Goal: Task Accomplishment & Management: Use online tool/utility

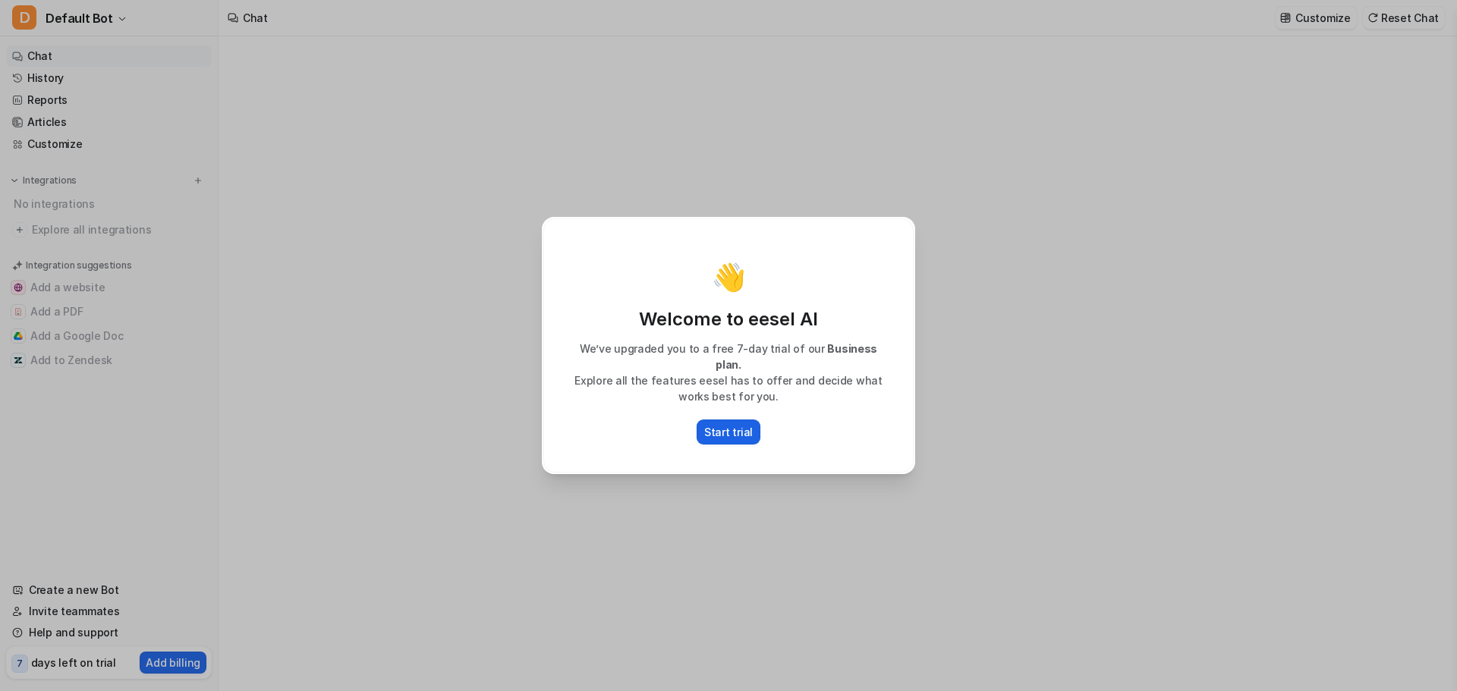
click at [728, 424] on p "Start trial" at bounding box center [728, 432] width 49 height 16
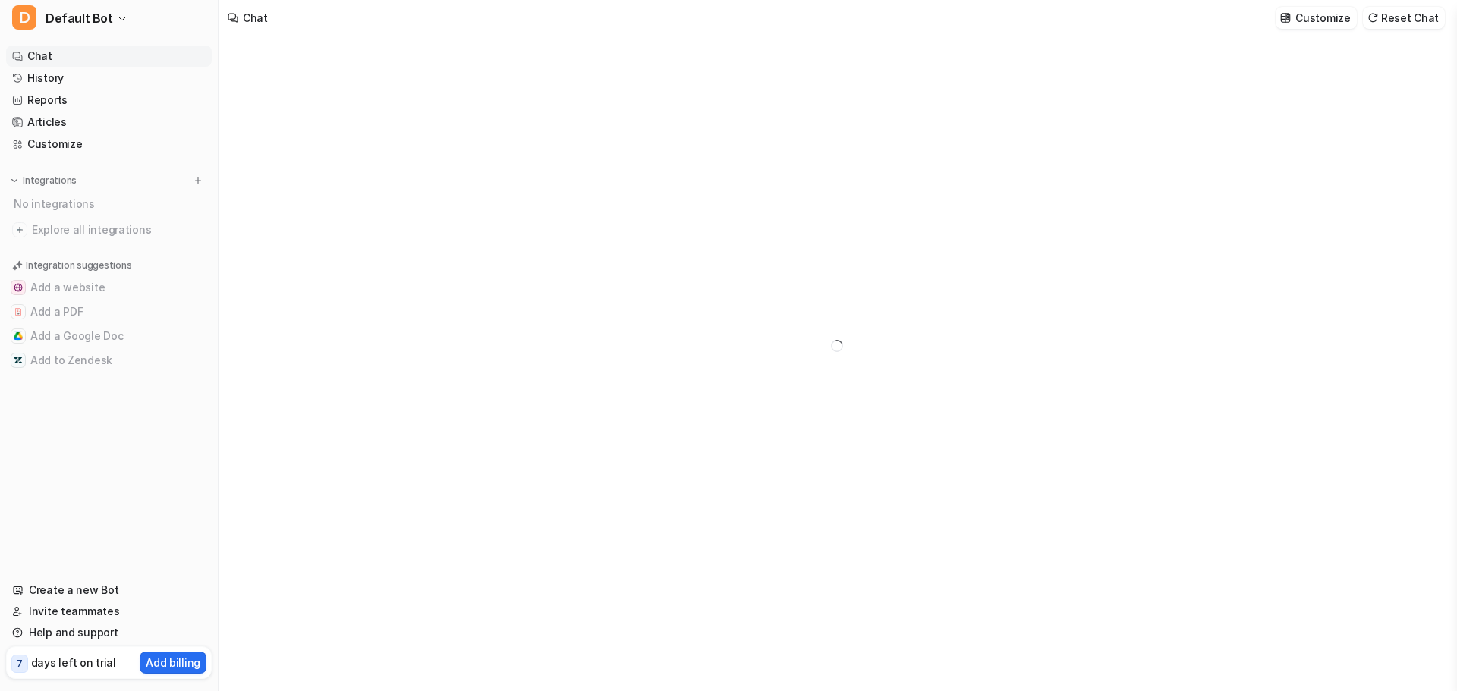
click at [43, 58] on link "Chat" at bounding box center [109, 56] width 206 height 21
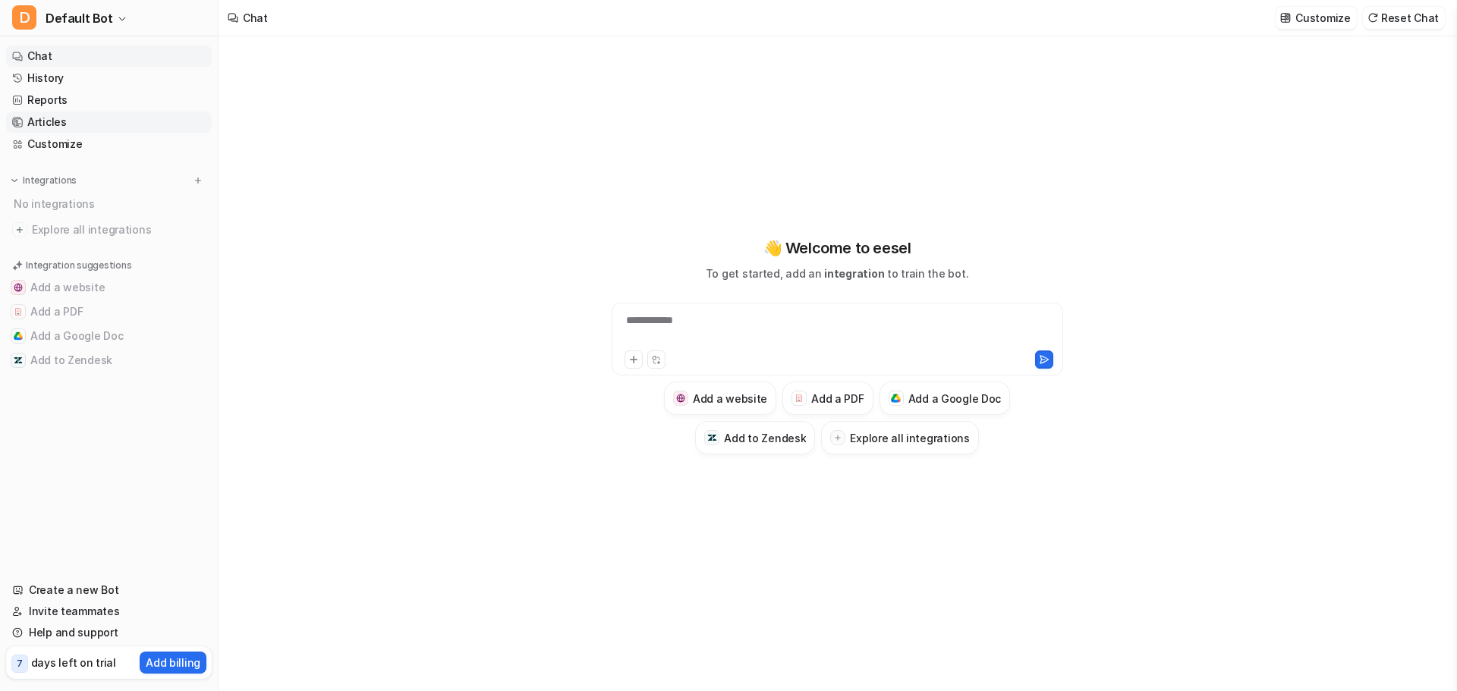
type textarea "**********"
click at [86, 100] on link "Reports" at bounding box center [109, 100] width 206 height 21
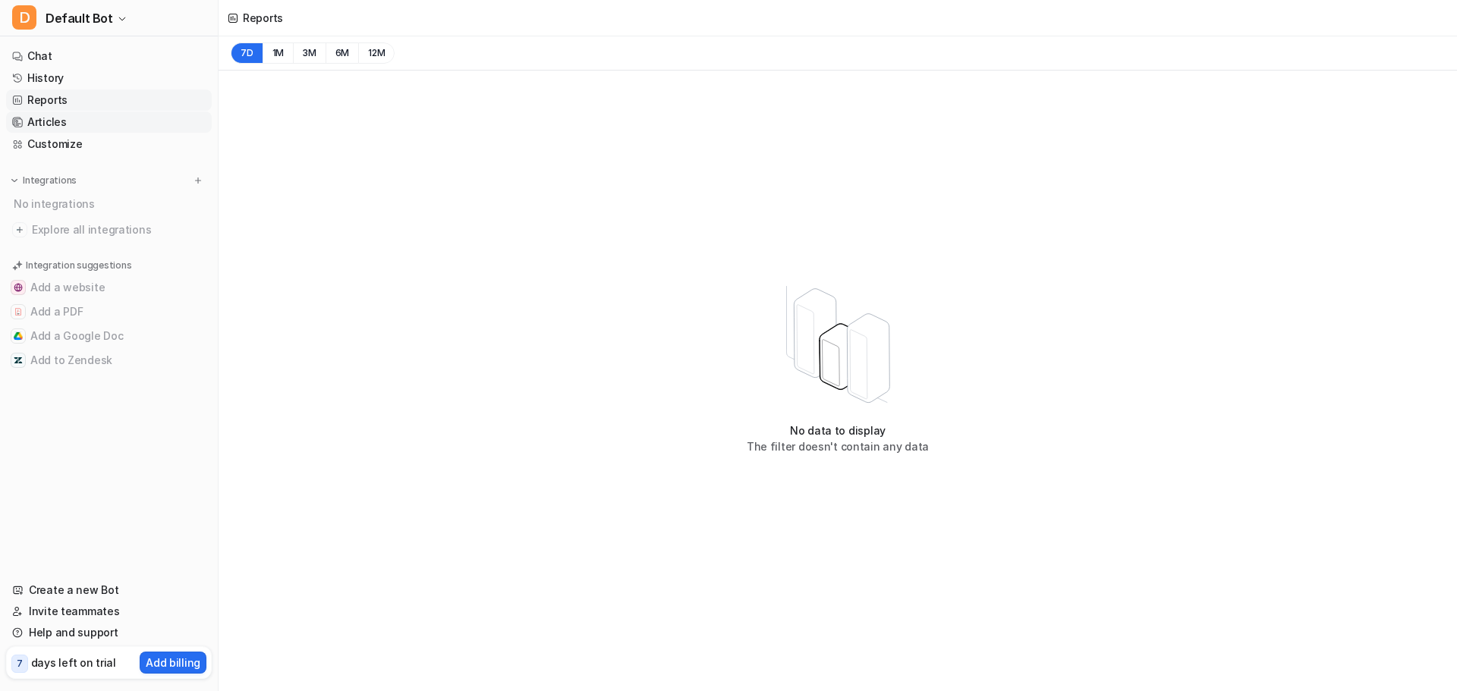
click at [77, 121] on link "Articles" at bounding box center [109, 122] width 206 height 21
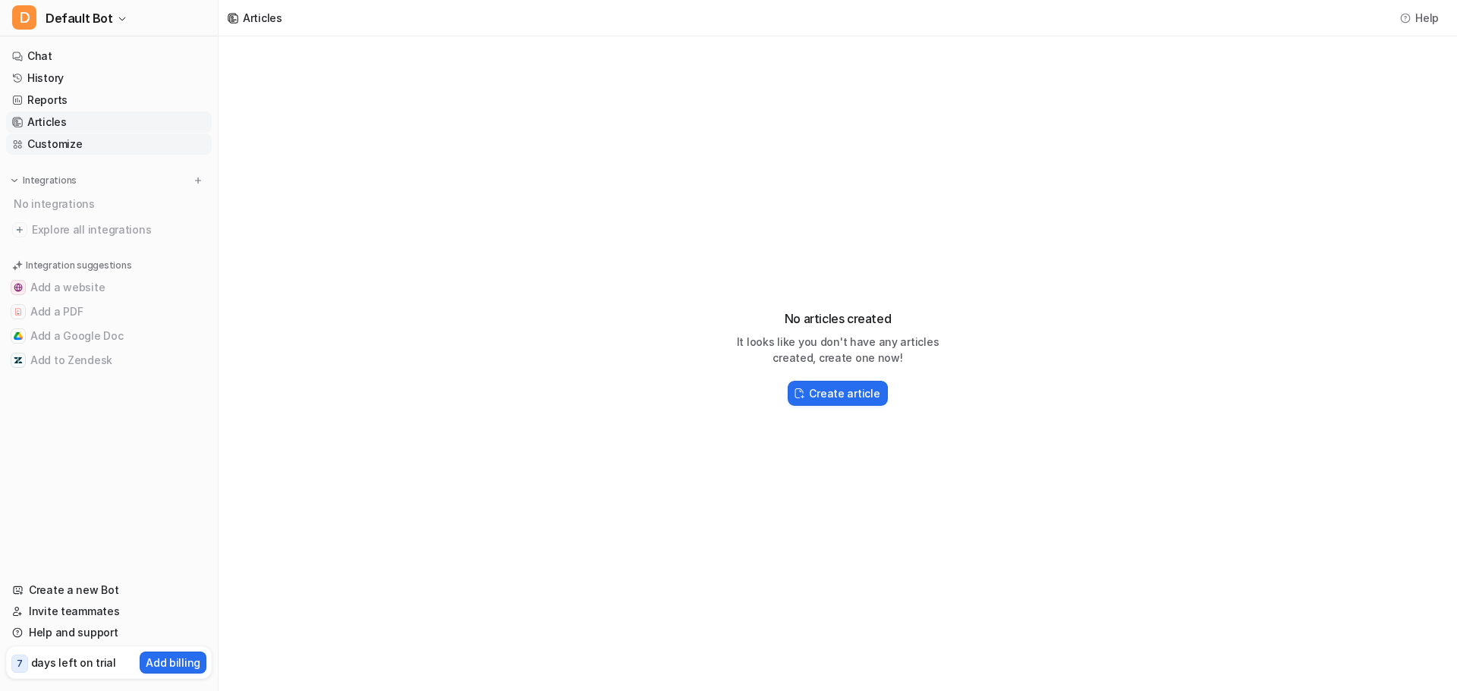
click at [71, 142] on link "Customize" at bounding box center [109, 144] width 206 height 21
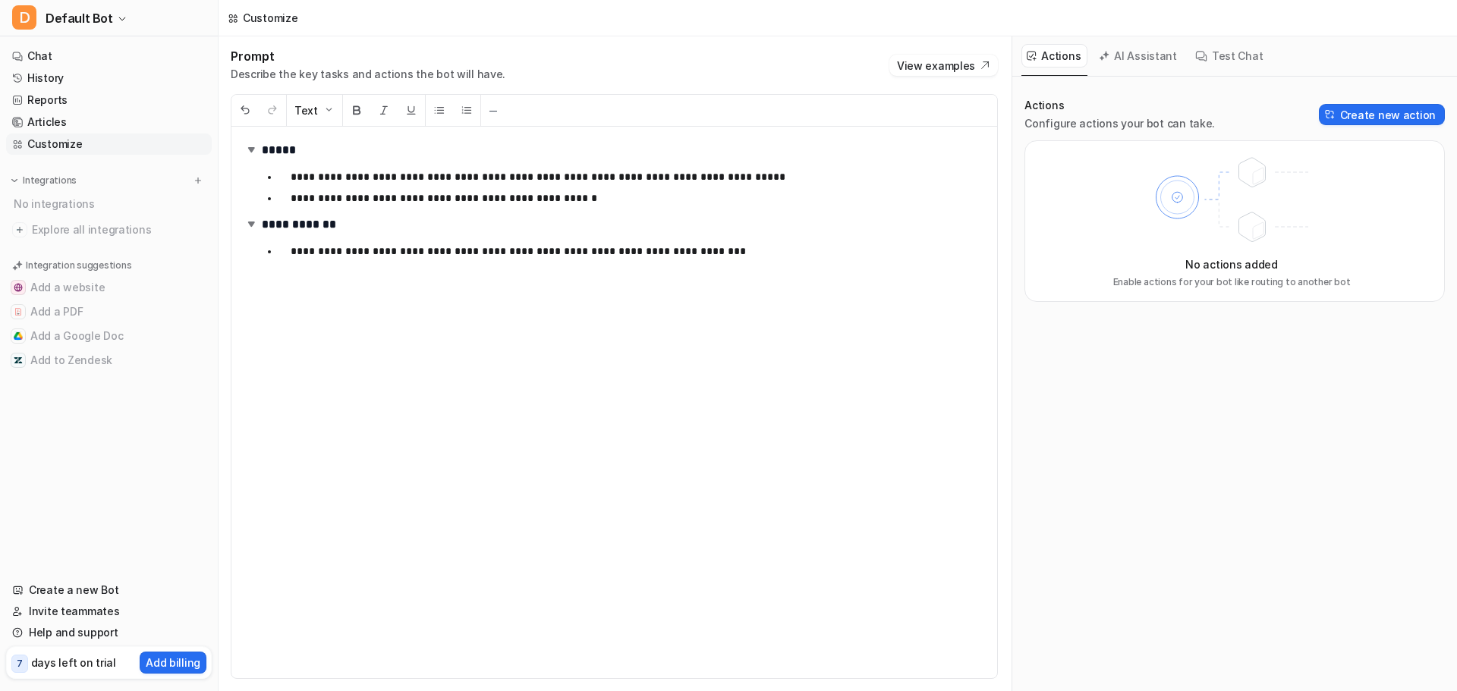
click at [1133, 53] on button "AI Assistant" at bounding box center [1138, 56] width 90 height 24
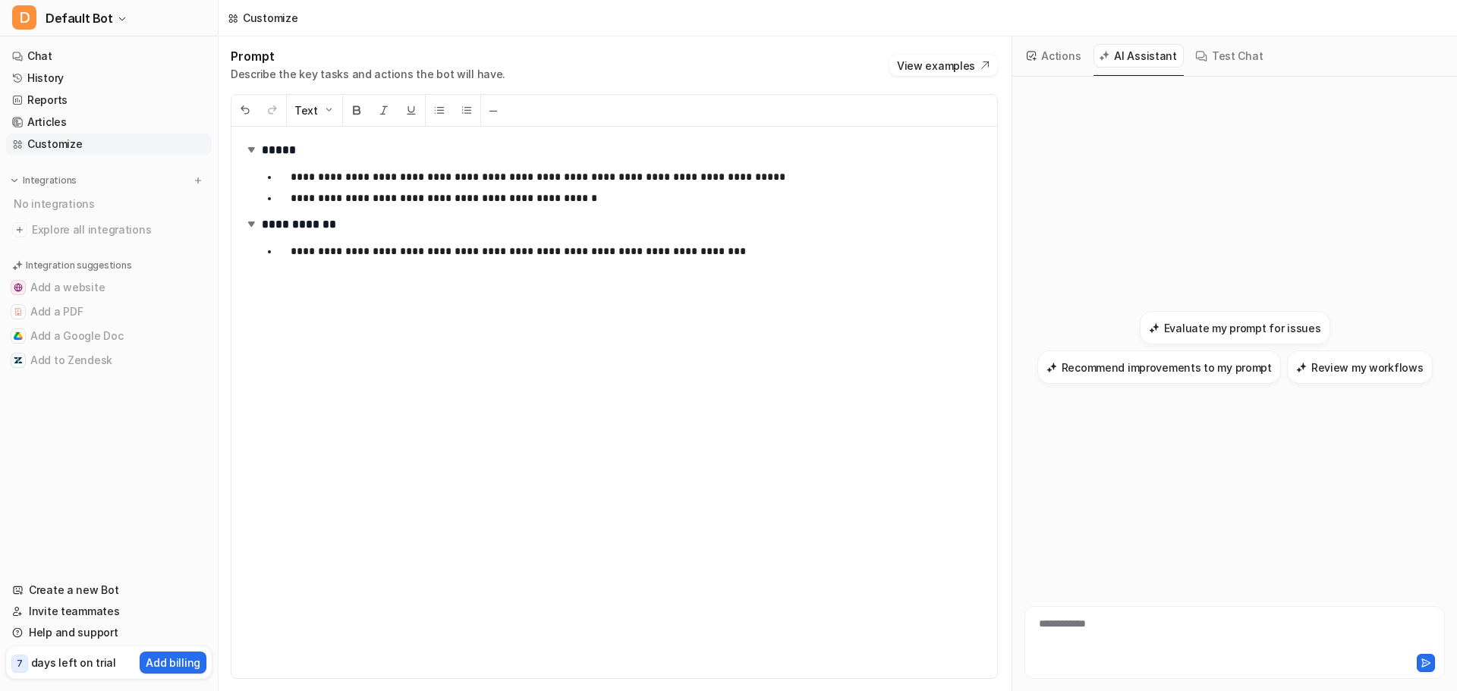
click at [1226, 60] on button "Test Chat" at bounding box center [1230, 56] width 80 height 24
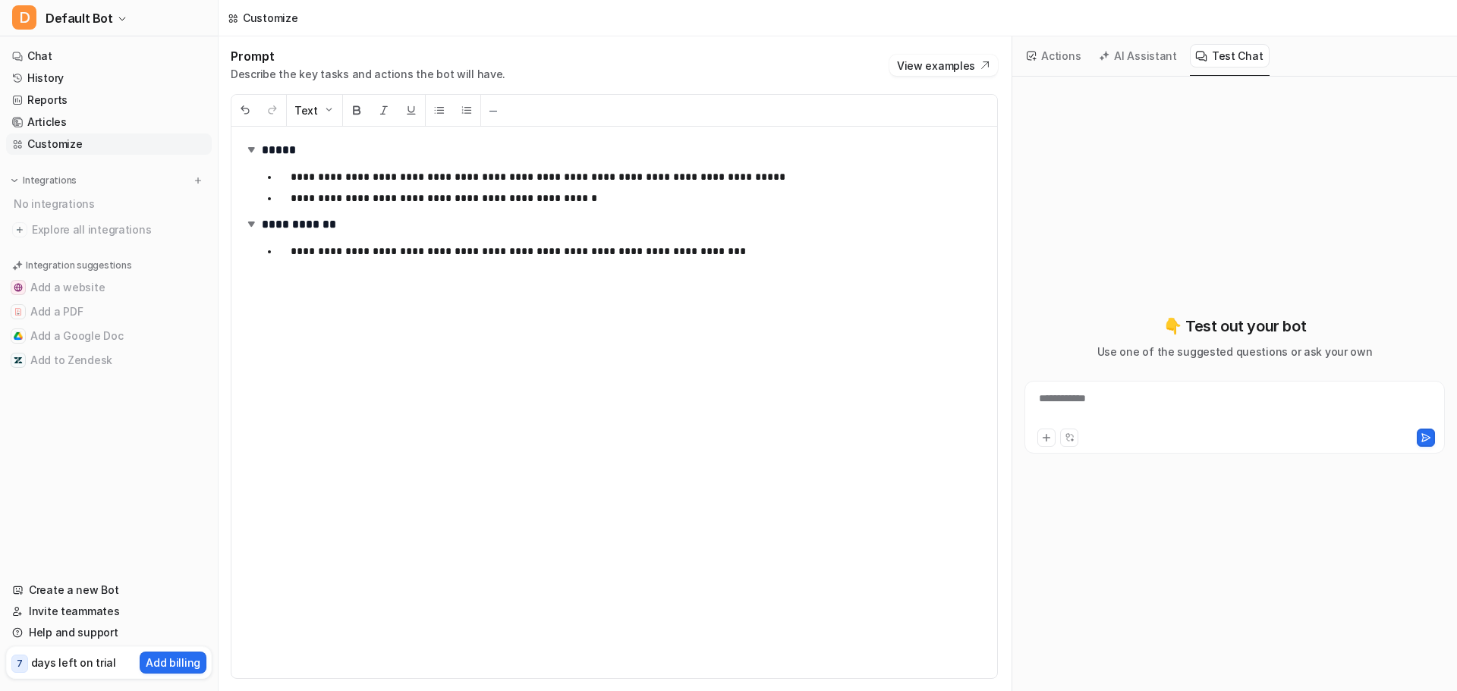
click at [1127, 55] on button "AI Assistant" at bounding box center [1138, 56] width 90 height 24
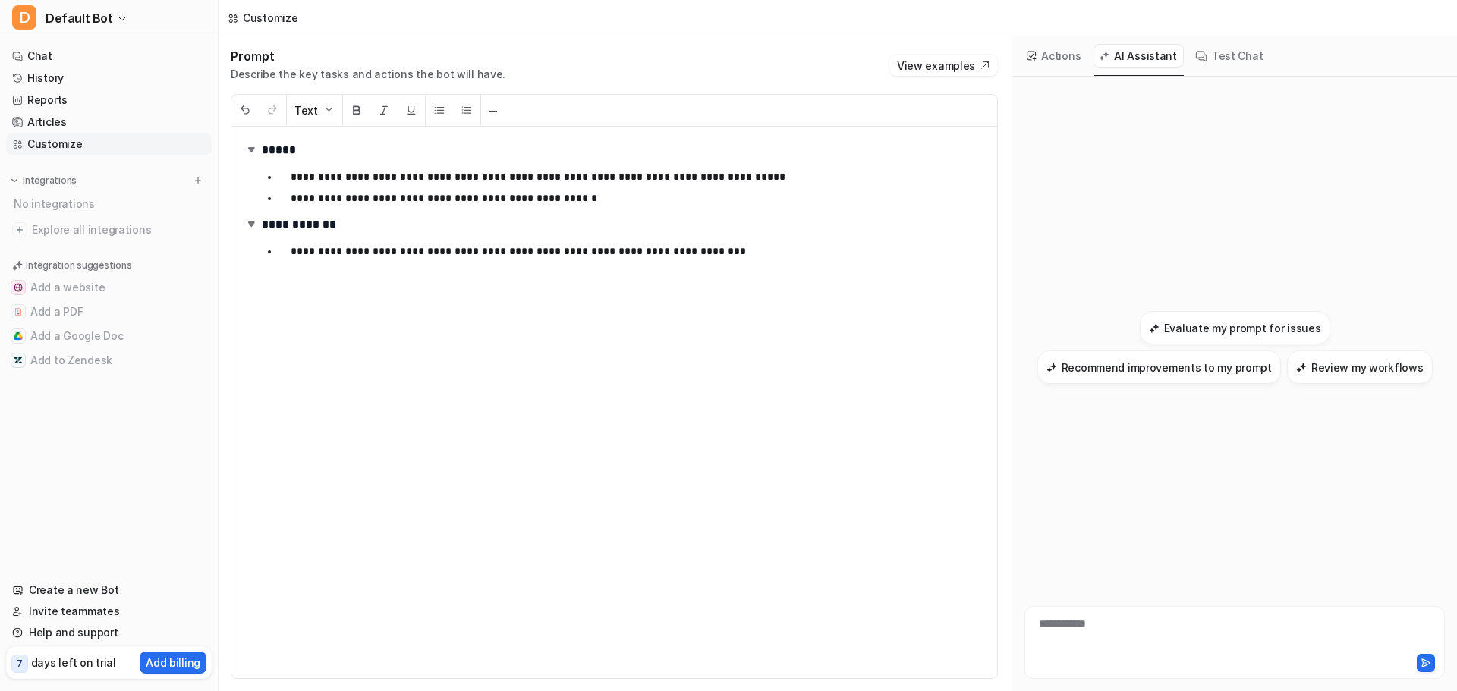
click at [1055, 53] on button "Actions" at bounding box center [1054, 56] width 66 height 24
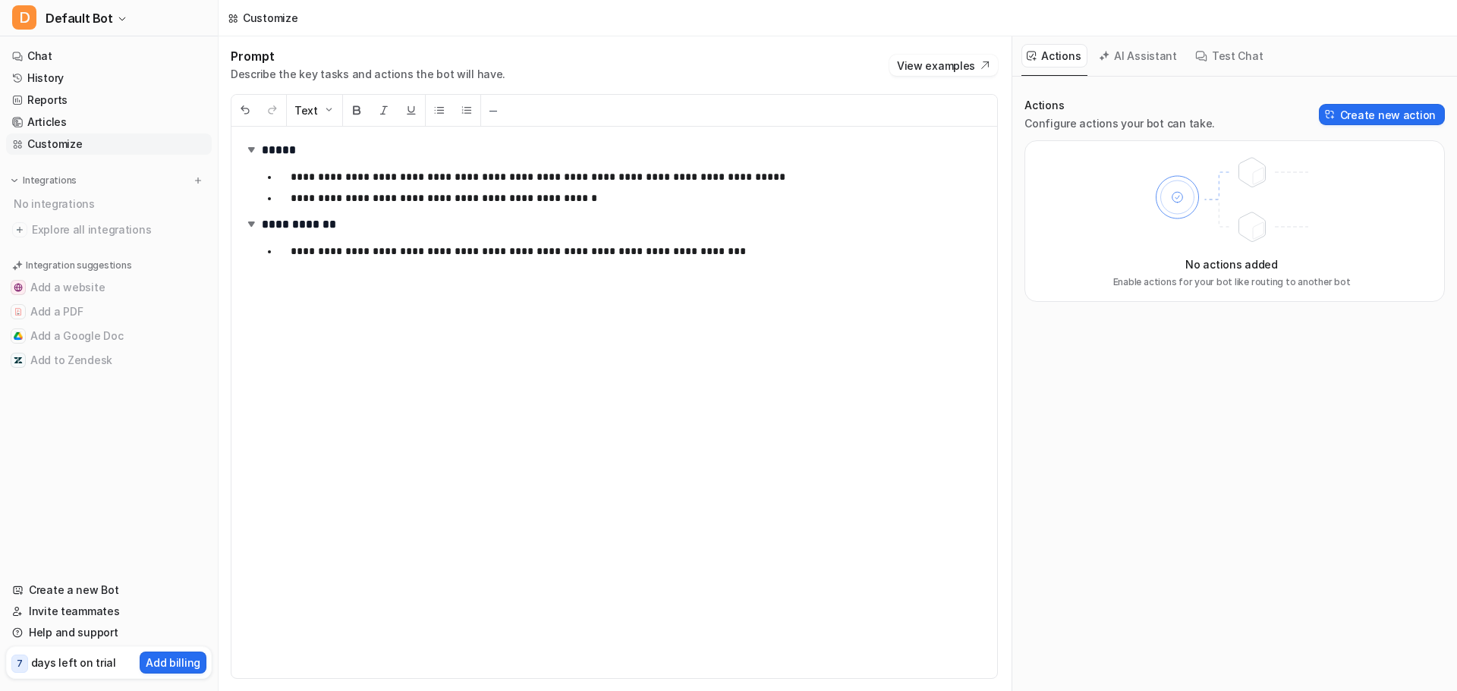
click at [1219, 59] on button "Test Chat" at bounding box center [1230, 56] width 80 height 24
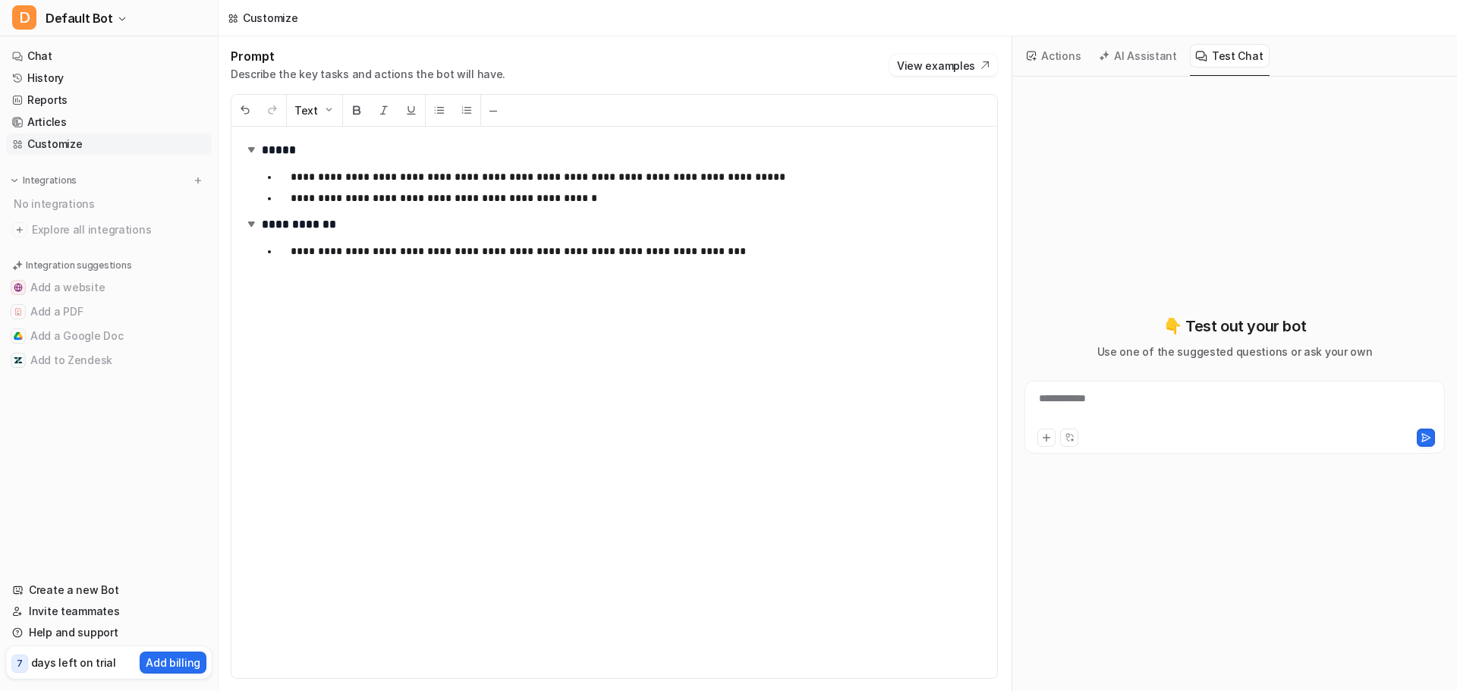
click at [1129, 56] on button "AI Assistant" at bounding box center [1138, 56] width 90 height 24
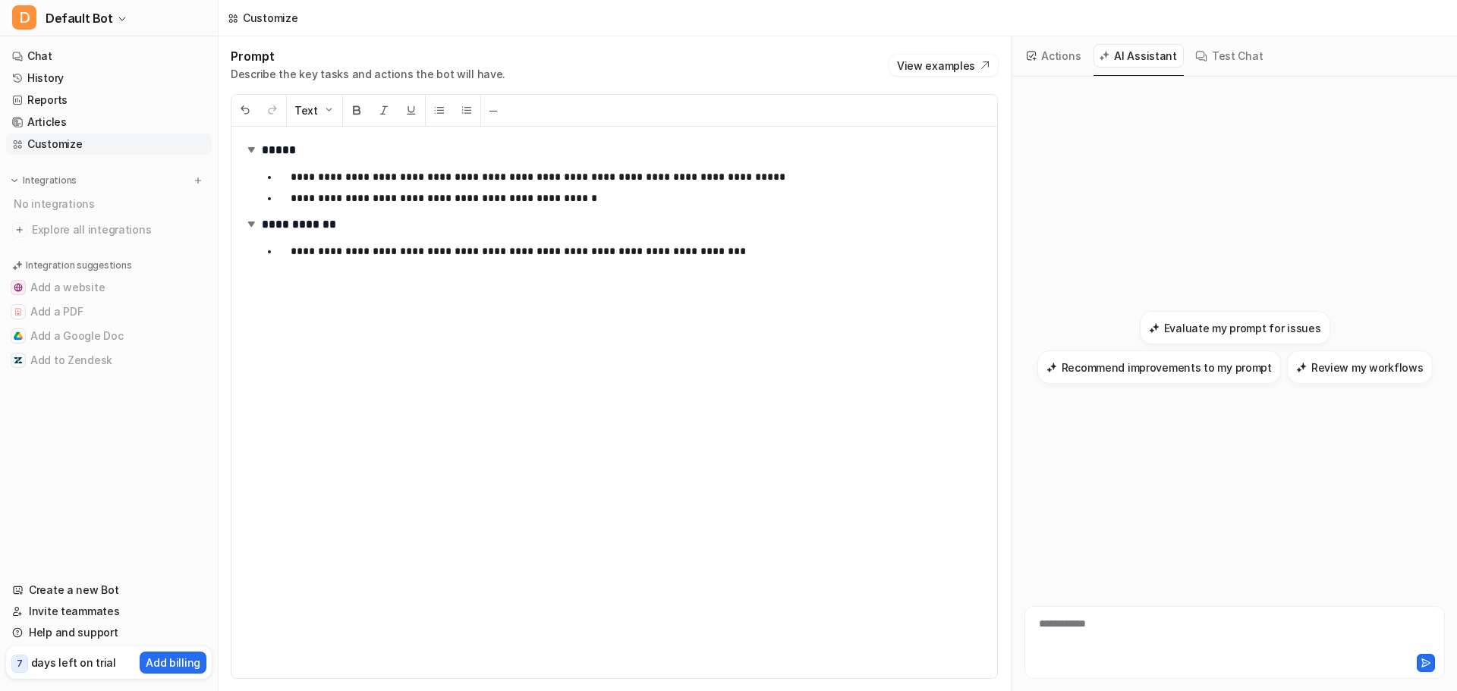
click at [1052, 55] on button "Actions" at bounding box center [1054, 56] width 66 height 24
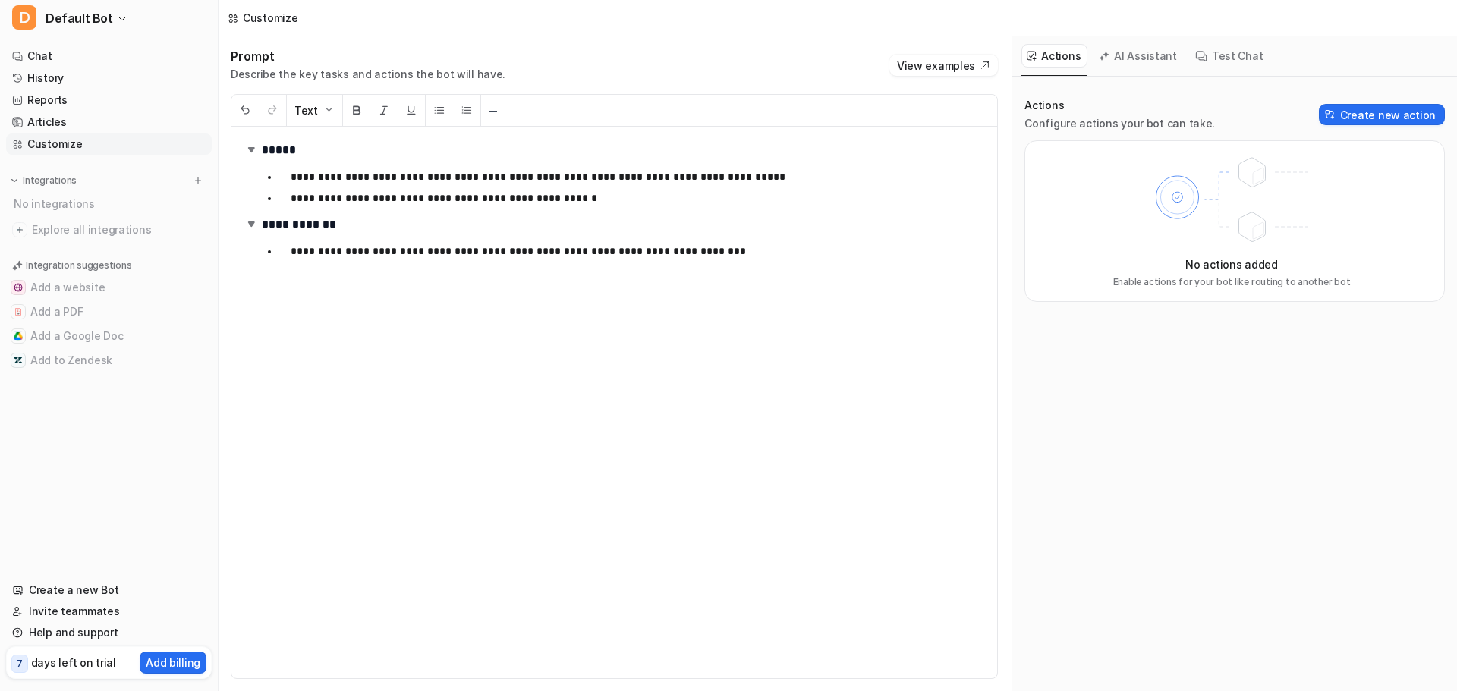
click at [540, 83] on div "**********" at bounding box center [614, 363] width 791 height 655
click at [949, 65] on button "View examples" at bounding box center [943, 65] width 109 height 21
